Goal: Information Seeking & Learning: Understand process/instructions

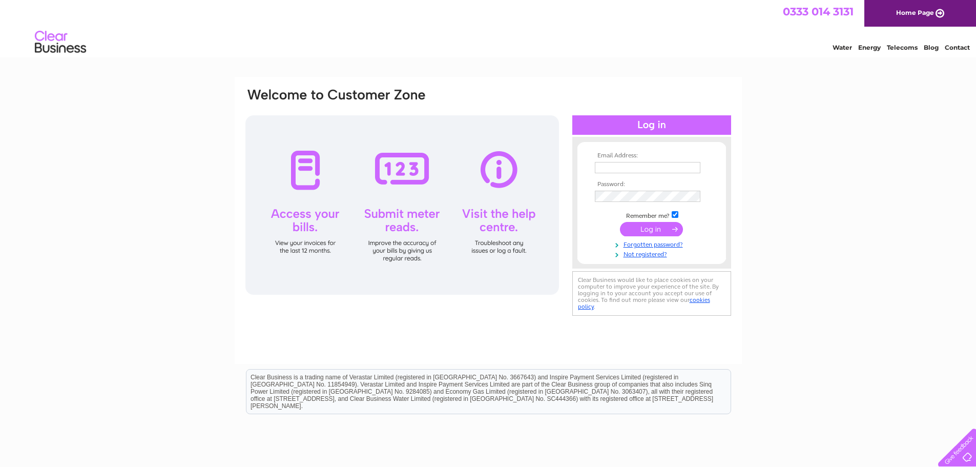
type input "[PERSON_NAME][EMAIL_ADDRESS][DOMAIN_NAME]"
click at [655, 228] on input "submit" at bounding box center [651, 229] width 63 height 14
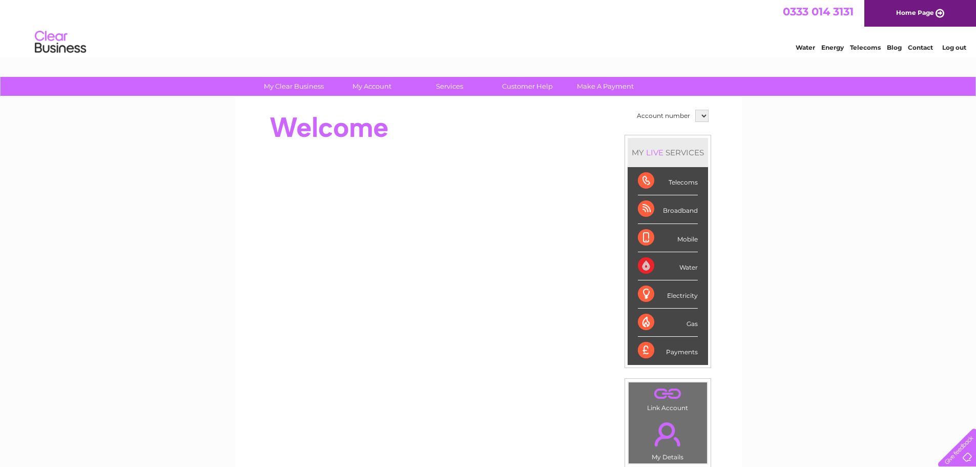
click at [707, 119] on select at bounding box center [702, 116] width 13 height 12
click at [704, 117] on select at bounding box center [702, 116] width 13 height 12
click at [643, 265] on div "Water" at bounding box center [668, 266] width 60 height 28
click at [688, 269] on div "Water" at bounding box center [668, 266] width 60 height 28
click at [178, 93] on div "My Clear Business Login Details My Details My Preferences Link Account My Accou…" at bounding box center [488, 87] width 976 height 20
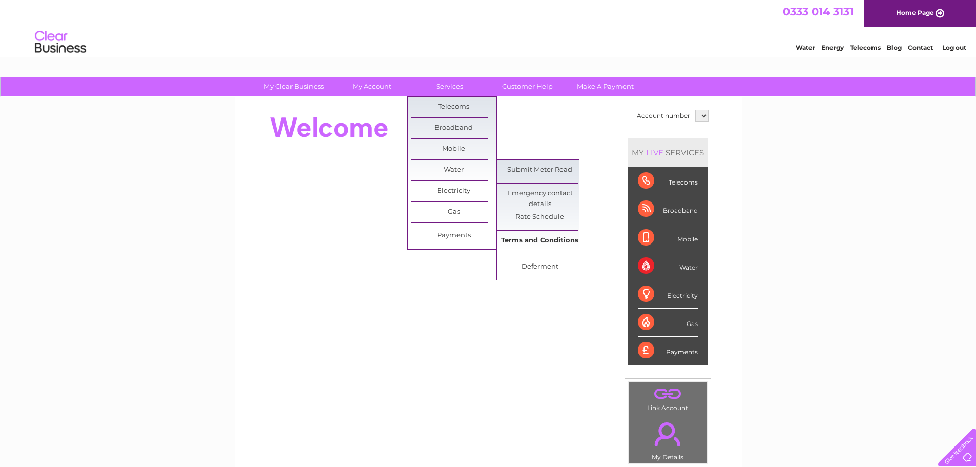
click at [541, 240] on link "Terms and Conditions" at bounding box center [540, 241] width 85 height 21
